Goal: Task Accomplishment & Management: Complete application form

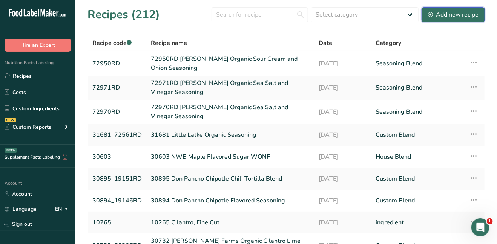
click at [441, 15] on div "Add new recipe" at bounding box center [453, 14] width 51 height 9
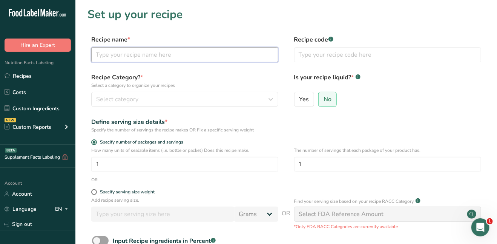
click at [220, 55] on input "text" at bounding box center [184, 54] width 187 height 15
type input "70705RD"
click at [319, 56] on input "text" at bounding box center [387, 54] width 187 height 15
type input "70705RD"
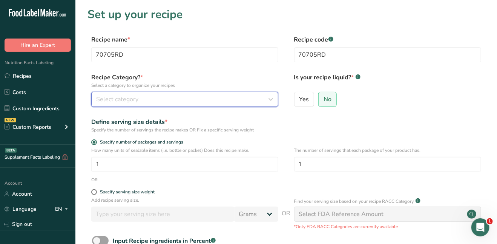
click at [244, 96] on div "Select category" at bounding box center [182, 99] width 173 height 9
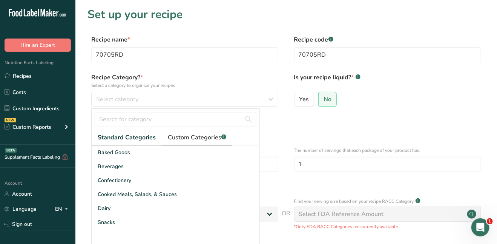
click at [178, 138] on span "Custom Categories .a-a{fill:#347362;}.b-a{fill:#fff;}" at bounding box center [197, 137] width 59 height 9
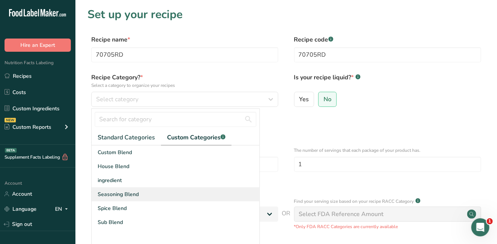
click at [131, 195] on span "Seasoning Blend" at bounding box center [118, 194] width 41 height 8
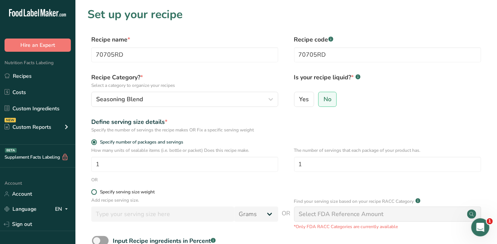
click at [95, 191] on span at bounding box center [94, 192] width 6 height 6
click at [95, 191] on input "Specify serving size weight" at bounding box center [93, 191] width 5 height 5
radio input "true"
radio input "false"
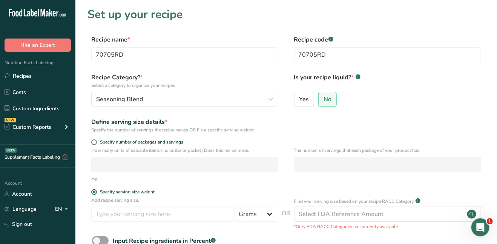
click at [115, 205] on div "Add recipe serving size. Grams kg mg mcg lb oz l mL fl oz tbsp tsp cup qt gallon" at bounding box center [184, 211] width 187 height 29
click at [118, 211] on input "number" at bounding box center [162, 213] width 143 height 15
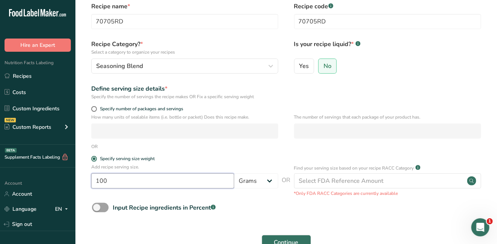
scroll to position [75, 0]
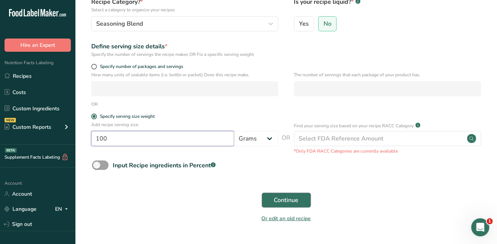
type input "100"
click at [286, 202] on span "Continue" at bounding box center [286, 200] width 25 height 9
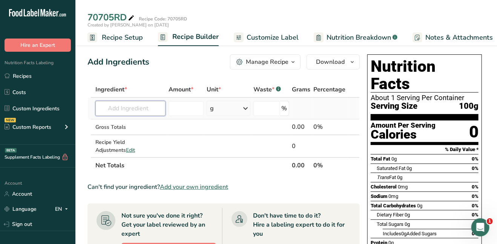
click at [142, 109] on input "text" at bounding box center [130, 108] width 70 height 15
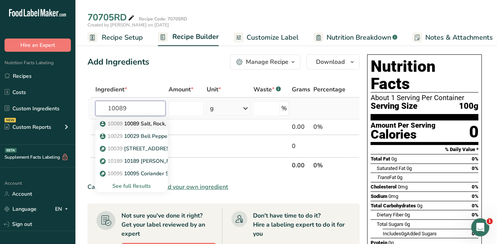
type input "10089"
click at [143, 122] on p "10089 [STREET_ADDRESS]" at bounding box center [143, 124] width 83 height 8
type input "10089 Salt, Rock, Pretzel"
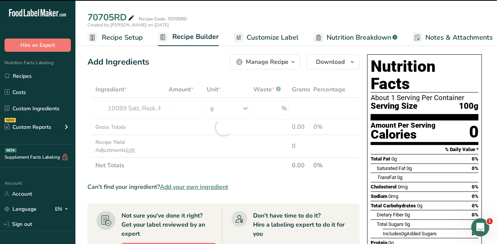
type input "0"
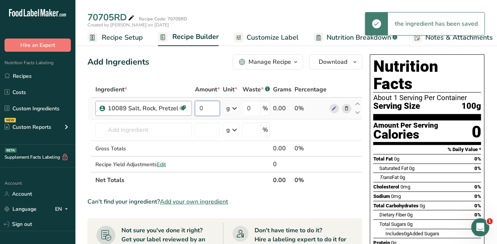
drag, startPoint x: 204, startPoint y: 108, endPoint x: 188, endPoint y: 108, distance: 15.9
click at [188, 108] on tr "10089 Salt, Rock, Pretzel RAE OC 0 g Weight Units g kg mg See more Volume Units…" at bounding box center [225, 109] width 274 height 22
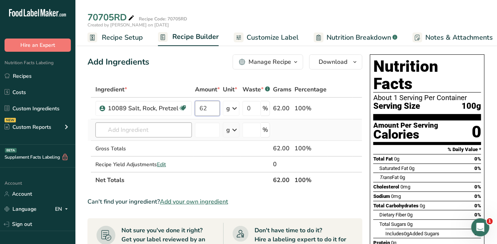
type input "62"
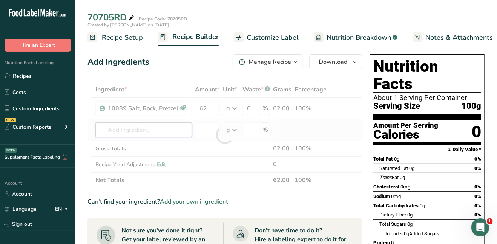
click at [145, 129] on div "Ingredient * Amount * Unit * Waste * .a-a{fill:#347362;}.b-a{fill:#fff;} Grams …" at bounding box center [225, 135] width 275 height 106
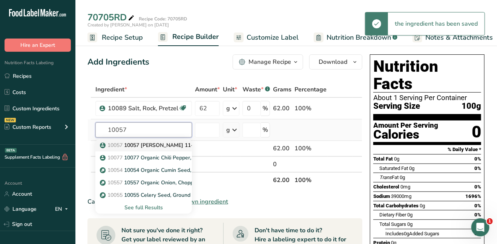
type input "10057"
click at [151, 143] on p "10057 10057 Oleo [PERSON_NAME] 11-05" at bounding box center [151, 145] width 98 height 8
type input "10057 [PERSON_NAME] 11-05"
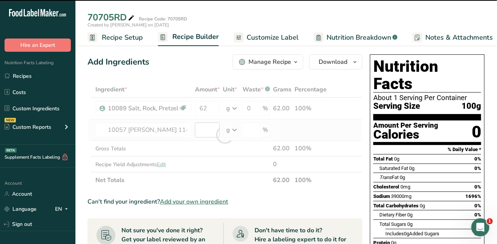
type input "0"
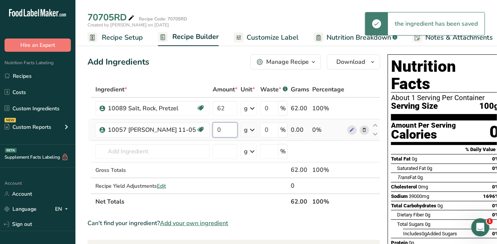
click at [213, 130] on input "0" at bounding box center [225, 129] width 25 height 15
type input "0.04"
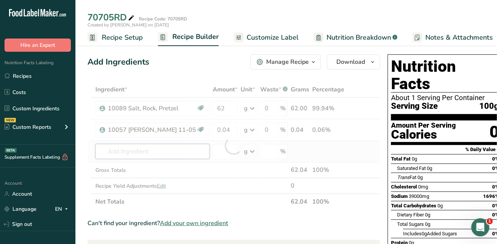
click at [119, 152] on div "Ingredient * Amount * Unit * Waste * .a-a{fill:#347362;}.b-a{fill:#fff;} Grams …" at bounding box center [234, 146] width 293 height 128
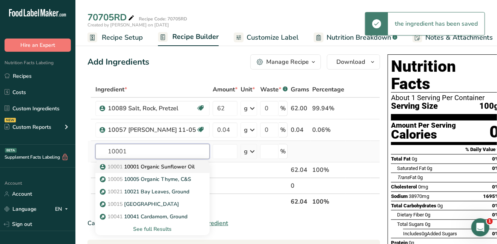
type input "10001"
click at [126, 165] on p "10001 10001 Organic Sunflower Oil" at bounding box center [148, 167] width 93 height 8
type input "10001 Organic Sunflower Oil"
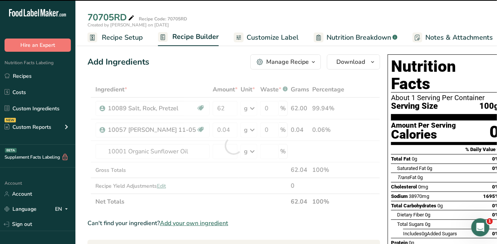
type input "0"
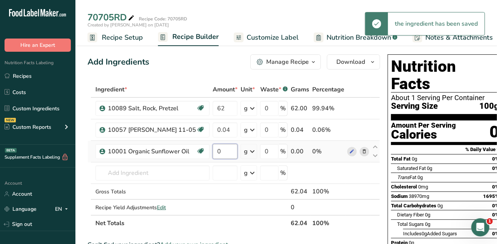
drag, startPoint x: 214, startPoint y: 148, endPoint x: 207, endPoint y: 149, distance: 7.6
click at [213, 149] on input "0" at bounding box center [225, 151] width 25 height 15
type input "1"
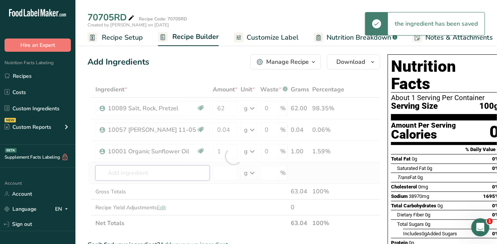
click at [126, 171] on div "Ingredient * Amount * Unit * Waste * .a-a{fill:#347362;}.b-a{fill:#fff;} Grams …" at bounding box center [234, 156] width 293 height 149
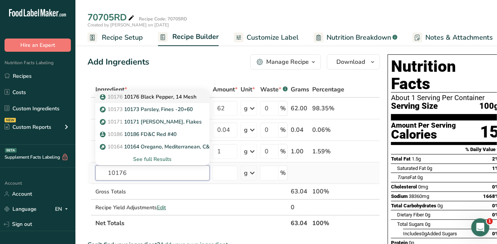
type input "10176"
click at [156, 95] on p "10176 10176 Black Pepper, 14 Mesh" at bounding box center [149, 97] width 95 height 8
type input "10176 Black Pepper, 14 Mesh"
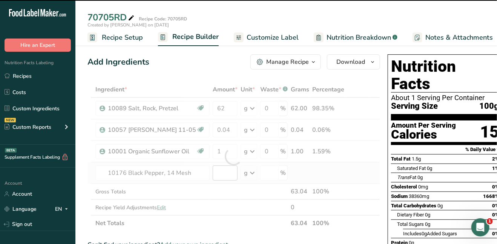
type input "0"
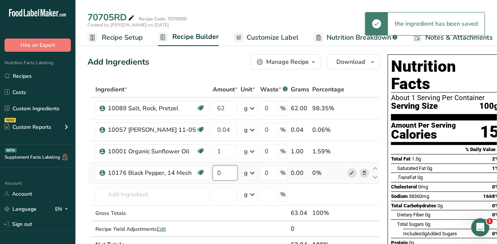
drag, startPoint x: 216, startPoint y: 171, endPoint x: 207, endPoint y: 171, distance: 8.3
click at [213, 171] on input "0" at bounding box center [225, 172] width 25 height 15
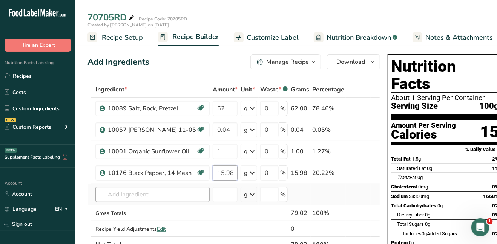
type input "15.98"
click at [140, 199] on div "Ingredient * Amount * Unit * Waste * .a-a{fill:#347362;}.b-a{fill:#fff;} Grams …" at bounding box center [234, 167] width 293 height 171
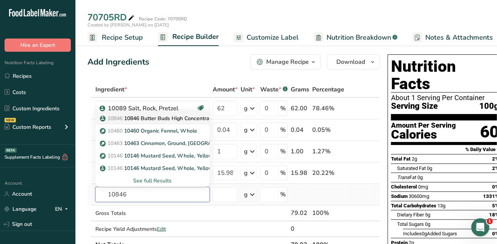
type input "10846"
click at [160, 116] on p "10846 10846 Butter Buds High Concentrate Uncolored" at bounding box center [171, 118] width 139 height 8
type input "10846 Butter Buds High Concentrate Uncolored"
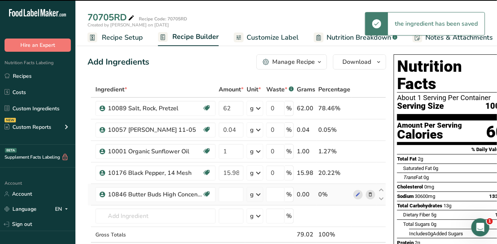
type input "0"
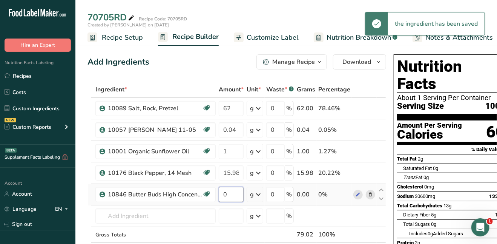
drag, startPoint x: 231, startPoint y: 193, endPoint x: 221, endPoint y: 194, distance: 10.2
click at [221, 194] on input "0" at bounding box center [231, 194] width 25 height 15
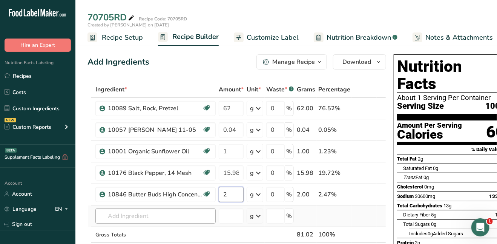
type input "2"
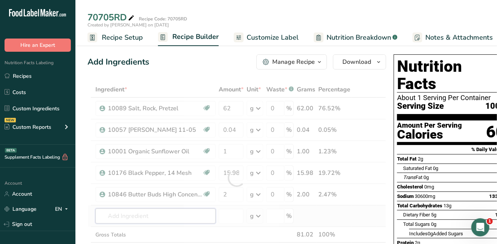
click at [132, 217] on div "Ingredient * Amount * Unit * Waste * .a-a{fill:#347362;}.b-a{fill:#fff;} Grams …" at bounding box center [237, 178] width 299 height 193
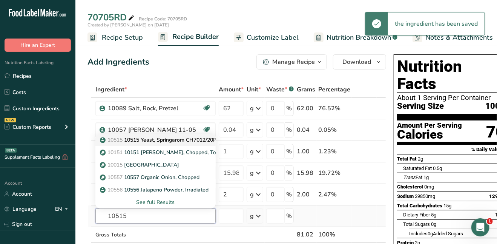
type input "10515"
click at [154, 141] on p "10515 [STREET_ADDRESS]" at bounding box center [162, 140] width 121 height 8
type input "10515 Yeast, Springarom CH7012/20PW"
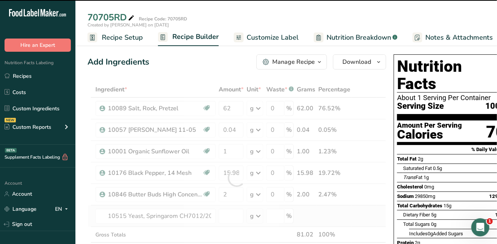
type input "0"
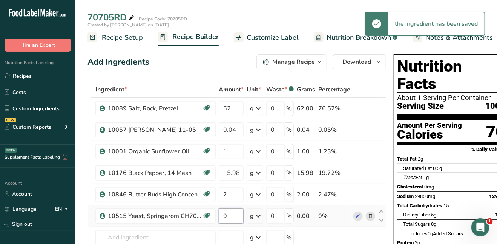
click at [226, 214] on input "0" at bounding box center [231, 215] width 25 height 15
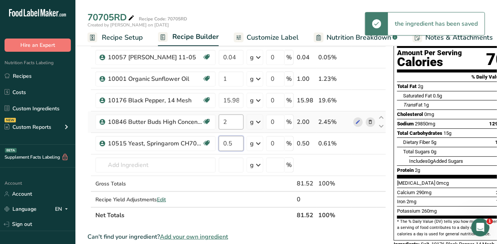
scroll to position [75, 0]
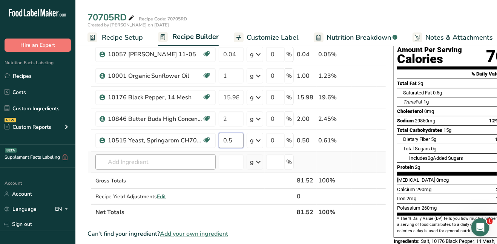
type input "0.5"
click at [158, 161] on div "Ingredient * Amount * Unit * Waste * .a-a{fill:#347362;}.b-a{fill:#fff;} Grams …" at bounding box center [237, 113] width 299 height 214
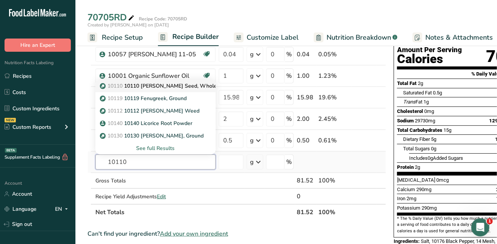
type input "10110"
click at [154, 85] on p "10110 10110 [PERSON_NAME] Seed, Whole" at bounding box center [160, 86] width 116 height 8
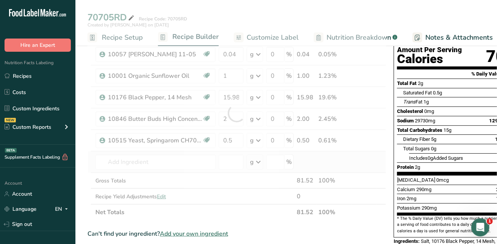
type input "10110 [PERSON_NAME] Seed, Whole"
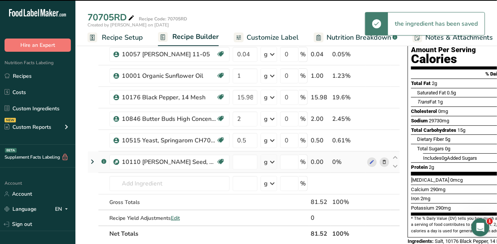
type input "0"
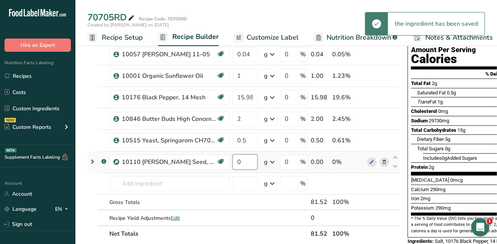
drag, startPoint x: 248, startPoint y: 160, endPoint x: 237, endPoint y: 160, distance: 10.2
click at [237, 160] on input "0" at bounding box center [245, 161] width 25 height 15
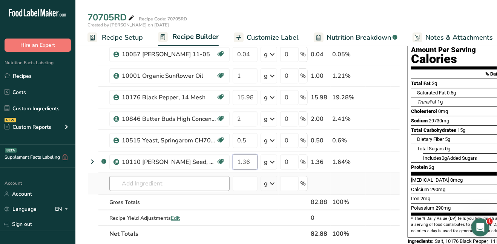
type input "1.36"
click at [148, 184] on div "Ingredient * Amount * Unit * Waste * .a-a{fill:#347362;}.b-a{fill:#fff;} Grams …" at bounding box center [244, 124] width 313 height 236
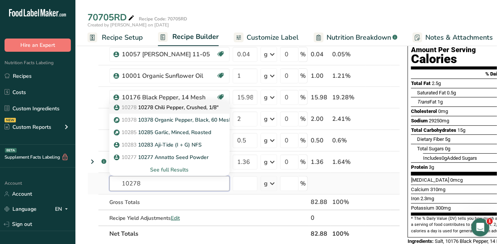
type input "10278"
click at [165, 106] on p "10278 [STREET_ADDRESS]"" at bounding box center [167, 107] width 103 height 8
type input "10278 Chili Pepper, Crushed, 1/8""
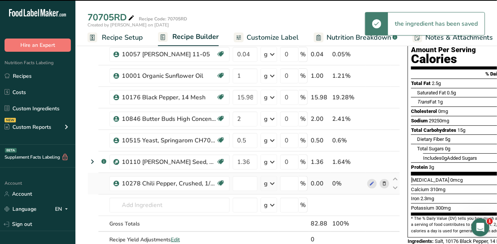
type input "0"
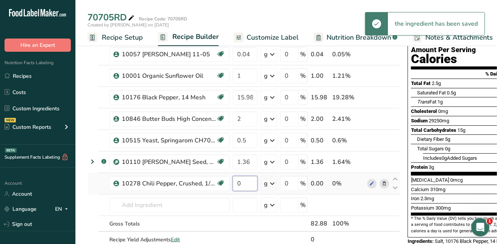
click at [246, 184] on input "0" at bounding box center [245, 183] width 25 height 15
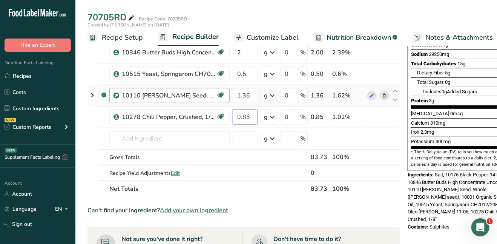
scroll to position [151, 0]
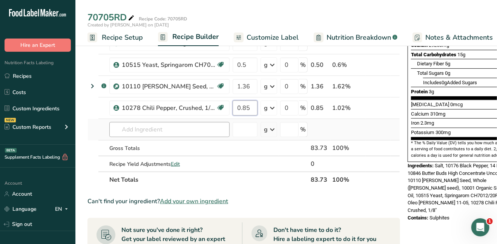
type input "0.85"
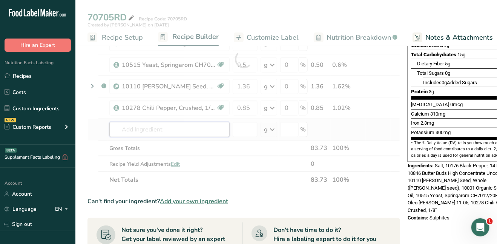
click at [179, 133] on div "Ingredient * Amount * Unit * Waste * .a-a{fill:#347362;}.b-a{fill:#fff;} Grams …" at bounding box center [244, 59] width 313 height 257
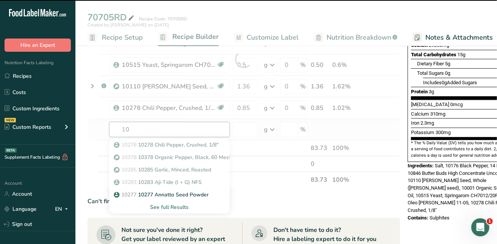
type input "100"
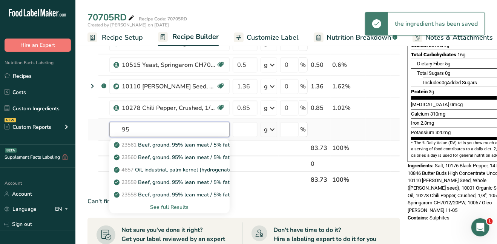
type input "9"
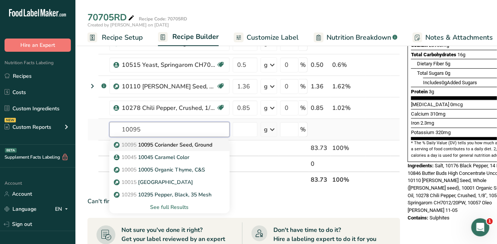
type input "10095"
click at [182, 144] on p "10095 [STREET_ADDRESS]" at bounding box center [164, 145] width 97 height 8
type input "10095 Coriander Seed, Ground"
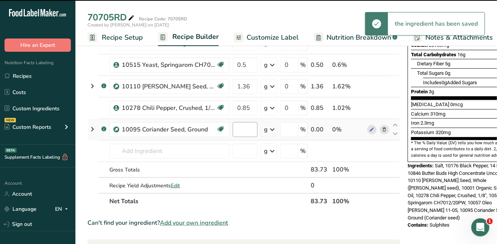
type input "0"
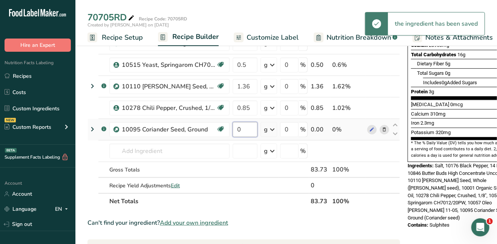
click at [246, 128] on input "0" at bounding box center [245, 129] width 25 height 15
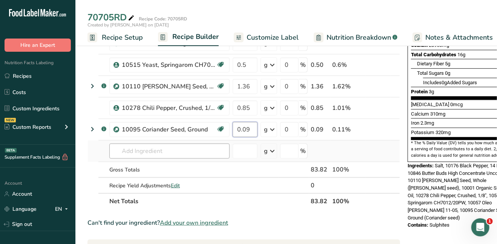
type input "0.09"
click at [209, 149] on div "Ingredient * Amount * Unit * Waste * .a-a{fill:#347362;}.b-a{fill:#fff;} Grams …" at bounding box center [244, 70] width 313 height 279
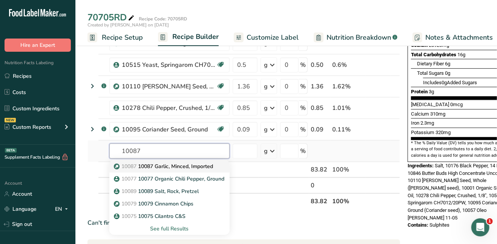
type input "10087"
click at [192, 162] on p "10087 10087 Garlic, Minced, Imported" at bounding box center [165, 166] width 98 height 8
type input "10087 Garlic, Minced, Imported"
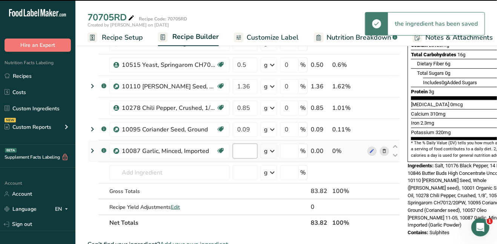
type input "0"
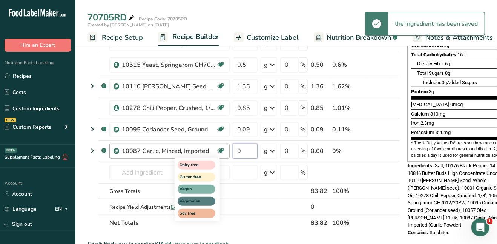
drag, startPoint x: 254, startPoint y: 150, endPoint x: 220, endPoint y: 148, distance: 33.3
click at [220, 148] on tr ".a-a{fill:#347362;}.b-a{fill:#fff;} 10087 [PERSON_NAME], Minced, Imported Dairy…" at bounding box center [244, 151] width 312 height 22
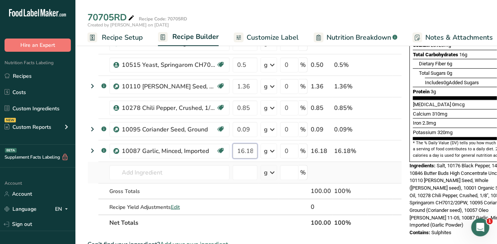
type input "16.18"
click at [344, 173] on div "Ingredient * Amount * Unit * Waste * .a-a{fill:#347362;}.b-a{fill:#fff;} Grams …" at bounding box center [245, 81] width 315 height 300
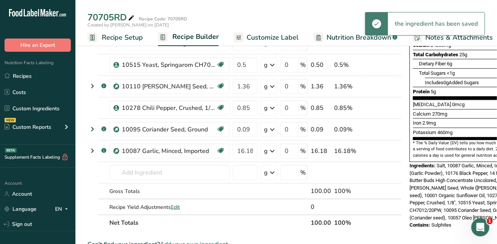
click at [275, 38] on span "Customize Label" at bounding box center [273, 37] width 52 height 10
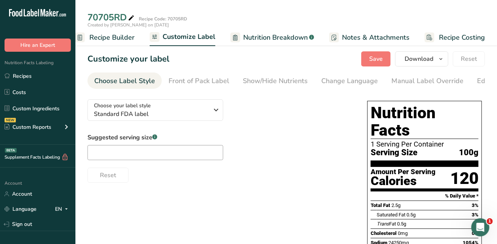
click at [272, 40] on span "Nutrition Breakdown" at bounding box center [275, 37] width 65 height 10
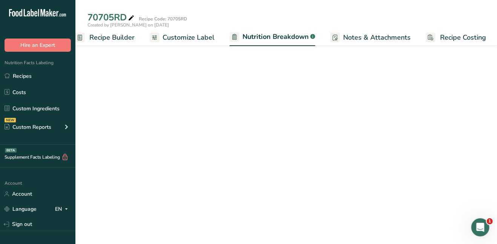
scroll to position [0, 83]
select select "Calories"
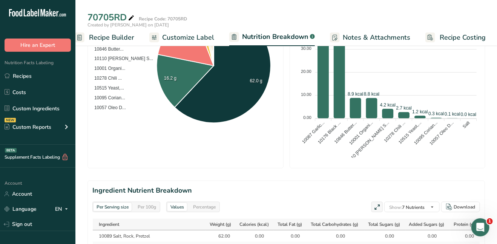
scroll to position [264, 0]
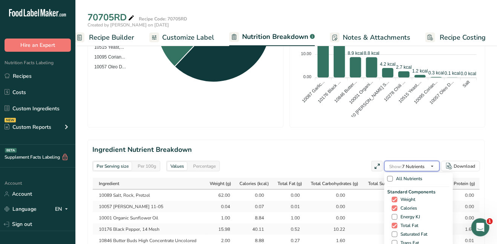
click at [430, 162] on icon "button" at bounding box center [433, 166] width 6 height 9
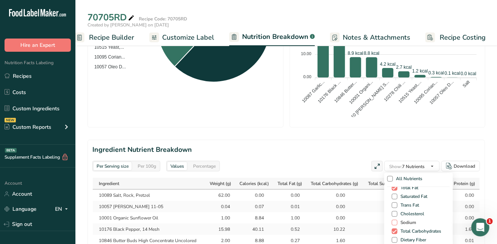
click at [396, 220] on span at bounding box center [395, 223] width 6 height 6
click at [396, 220] on input "Sodium" at bounding box center [394, 222] width 5 height 5
checkbox input "true"
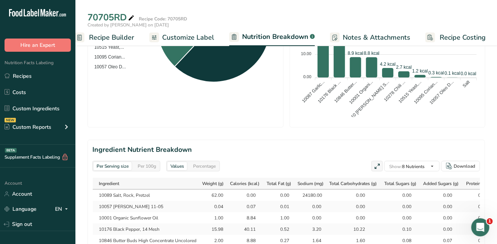
click at [319, 120] on div "Per Serving size Per 100g Download Total Calories 119.7 kcal Total Carbs 24.9 g…" at bounding box center [287, 135] width 398 height 697
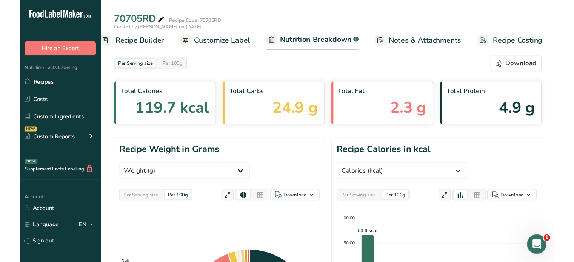
scroll to position [0, 7]
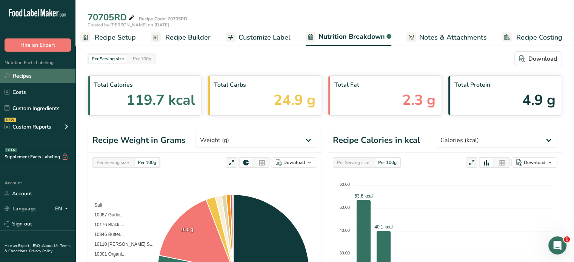
click at [26, 78] on link "Recipes" at bounding box center [37, 76] width 75 height 14
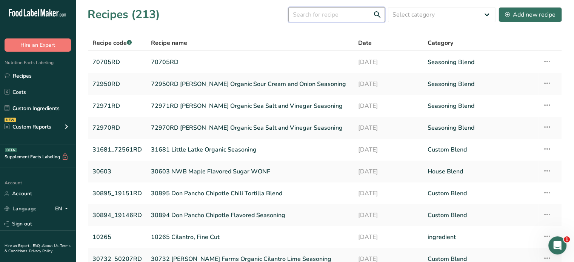
click at [350, 13] on input "text" at bounding box center [336, 14] width 97 height 15
type input "3"
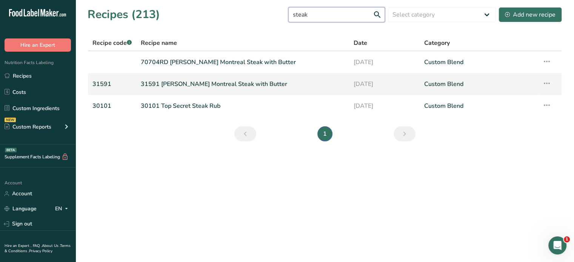
type input "steak"
click at [234, 83] on link "31591 [PERSON_NAME] Montreal Steak with Butter" at bounding box center [242, 84] width 203 height 16
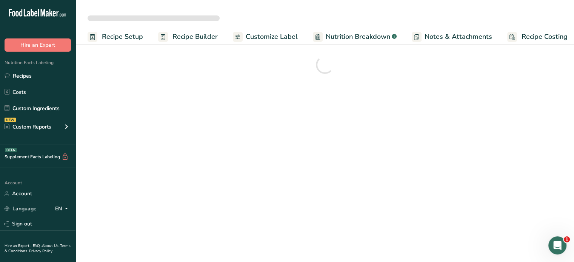
click at [342, 35] on span "Nutrition Breakdown" at bounding box center [358, 37] width 65 height 10
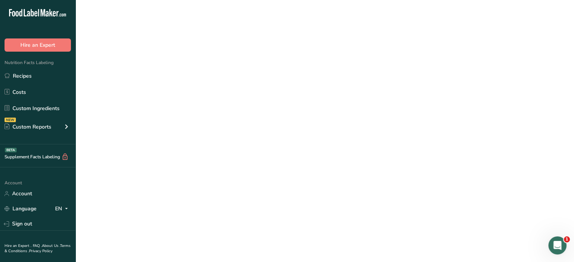
scroll to position [0, 6]
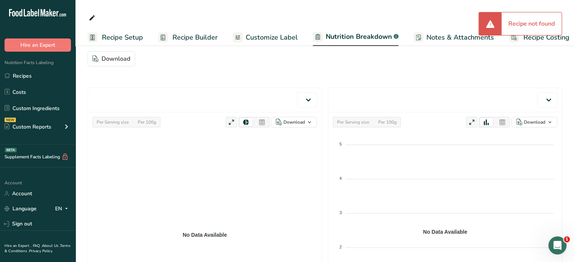
click at [340, 37] on span "Nutrition Breakdown" at bounding box center [359, 37] width 66 height 10
click at [255, 37] on span "Customize Label" at bounding box center [265, 37] width 52 height 10
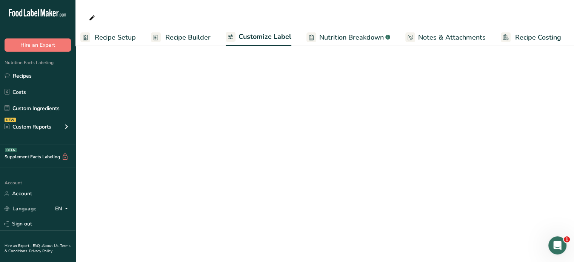
scroll to position [0, 6]
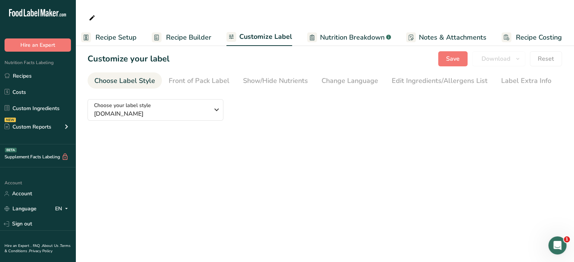
click at [115, 39] on span "Recipe Setup" at bounding box center [115, 37] width 41 height 10
click at [115, 39] on span "Recipe Setup" at bounding box center [119, 37] width 41 height 10
